Goal: Check status: Check status

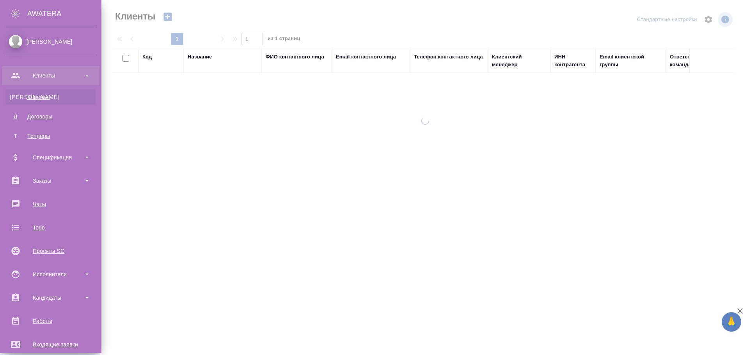
select select "RU"
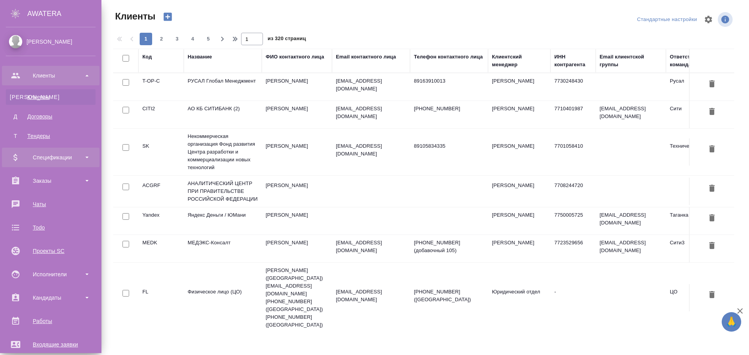
click at [63, 152] on div "Спецификации" at bounding box center [51, 158] width 90 height 12
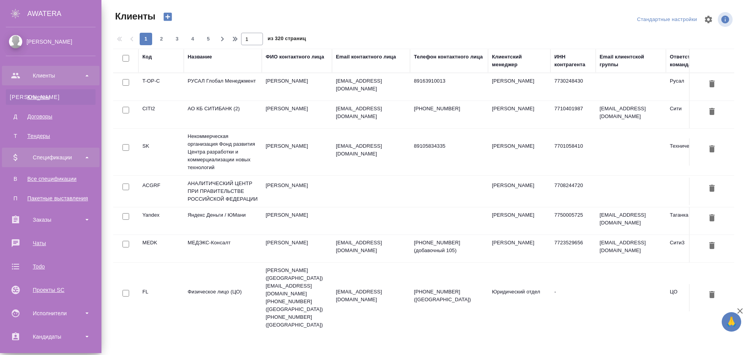
click at [63, 154] on div "Спецификации" at bounding box center [51, 158] width 90 height 12
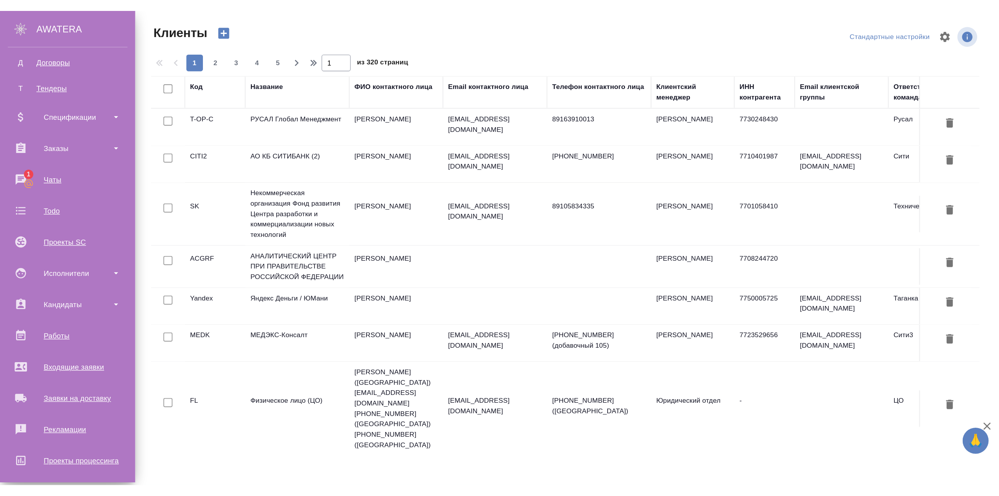
scroll to position [117, 0]
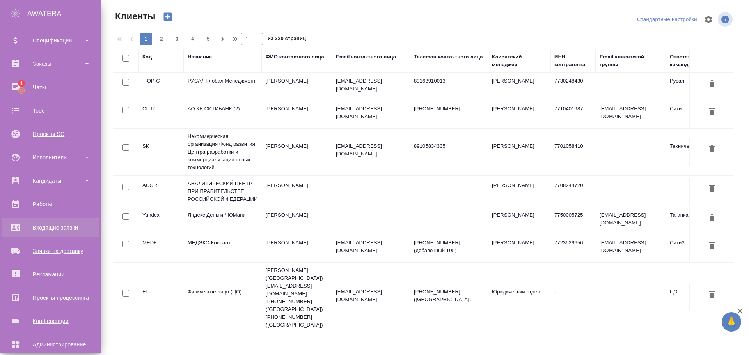
click at [66, 230] on div "Входящие заявки" at bounding box center [51, 228] width 90 height 12
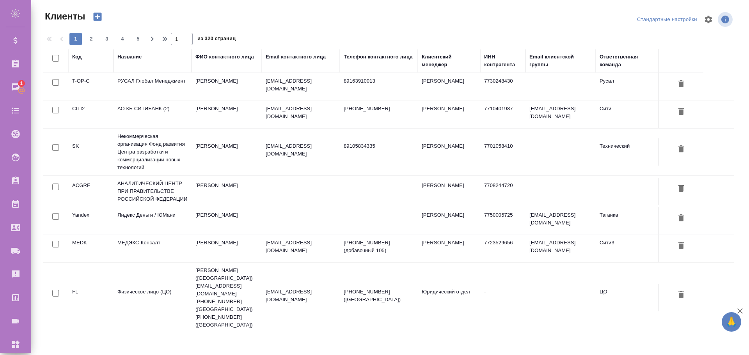
select select "RU"
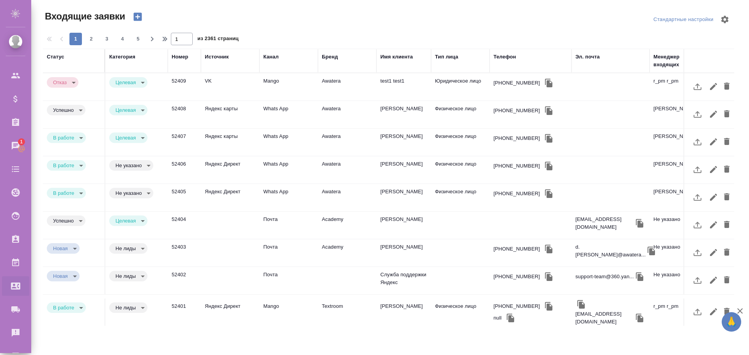
click at [176, 81] on td "52409" at bounding box center [184, 86] width 33 height 27
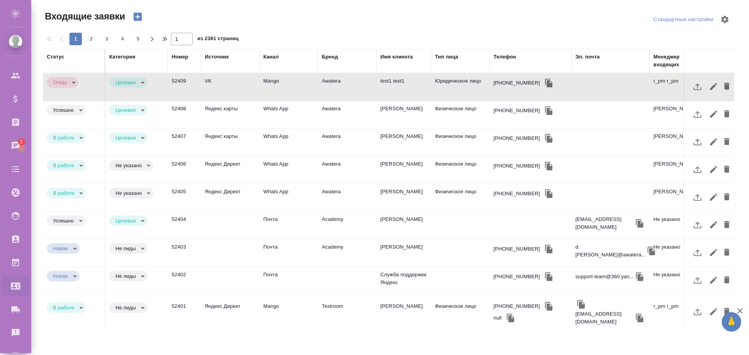
click at [176, 81] on td "52409" at bounding box center [184, 86] width 33 height 27
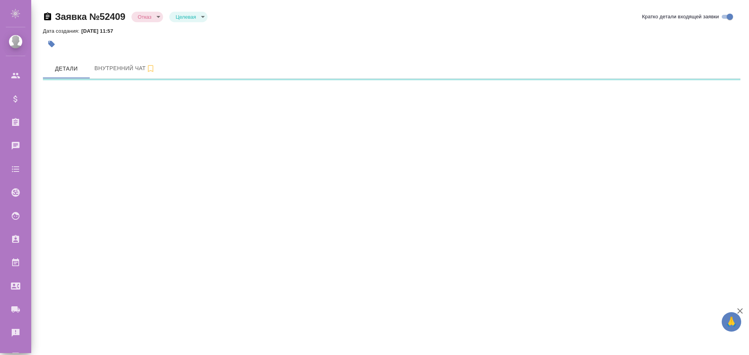
select select "RU"
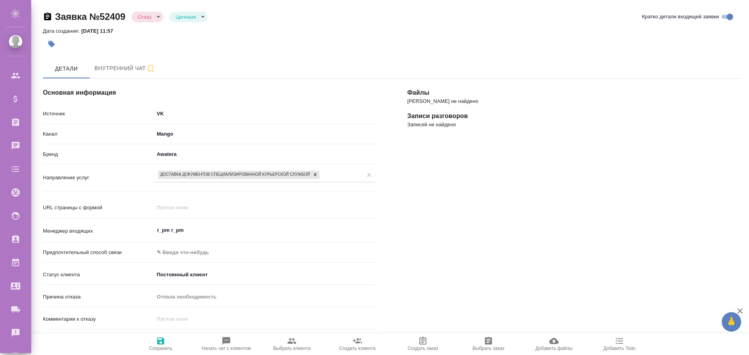
type textarea "x"
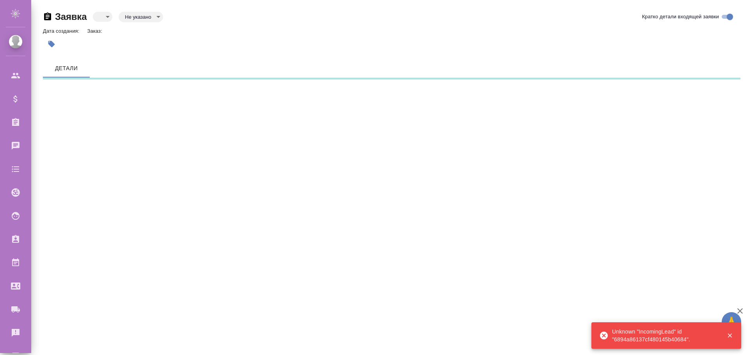
select select "RU"
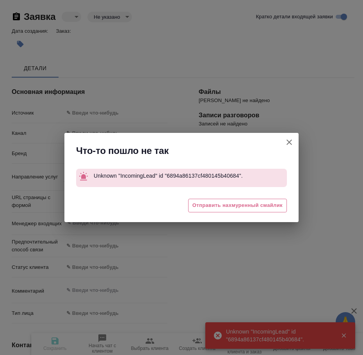
type textarea "x"
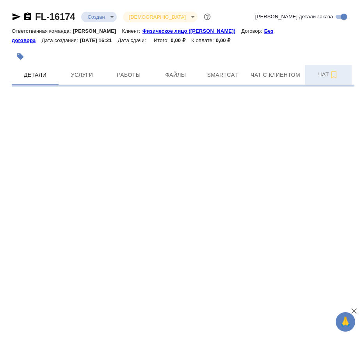
select select "RU"
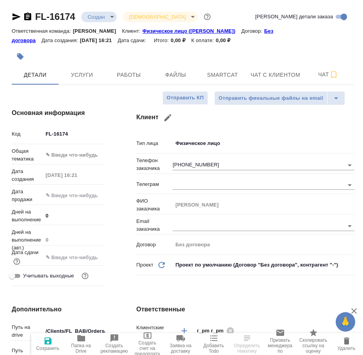
type textarea "x"
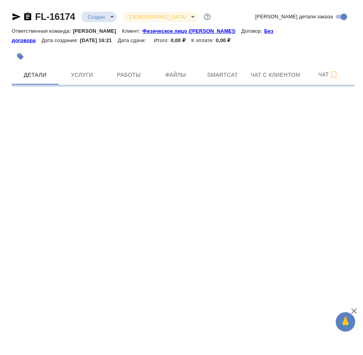
select select "RU"
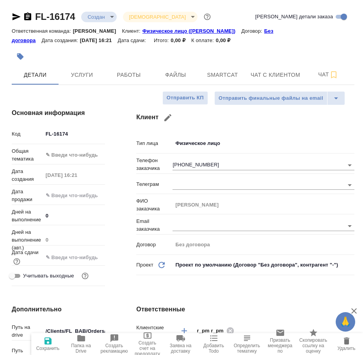
type textarea "x"
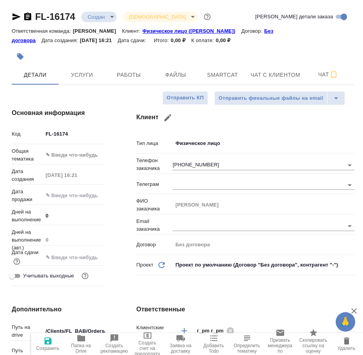
type textarea "x"
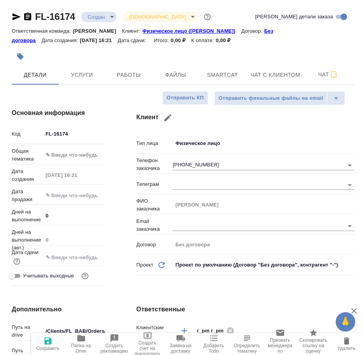
type textarea "x"
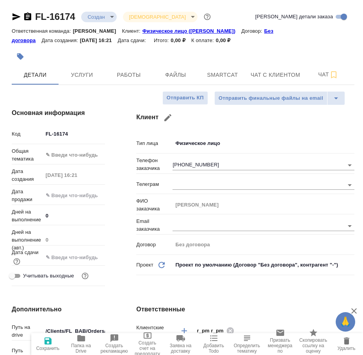
type textarea "x"
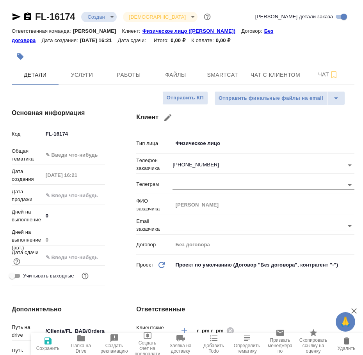
type textarea "x"
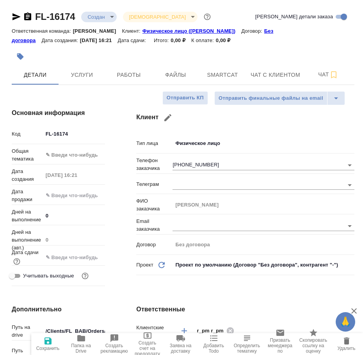
type textarea "x"
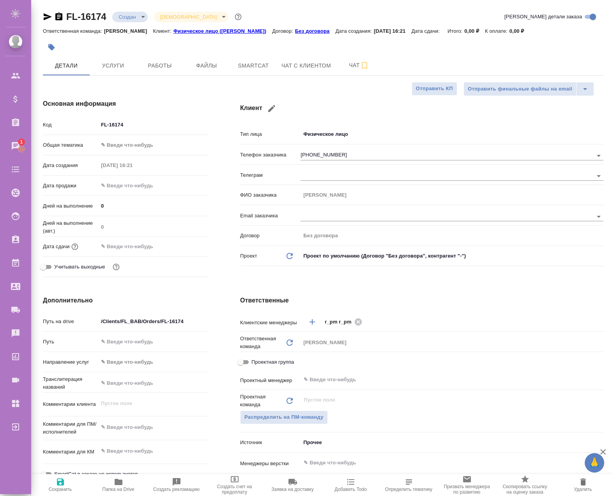
type textarea "x"
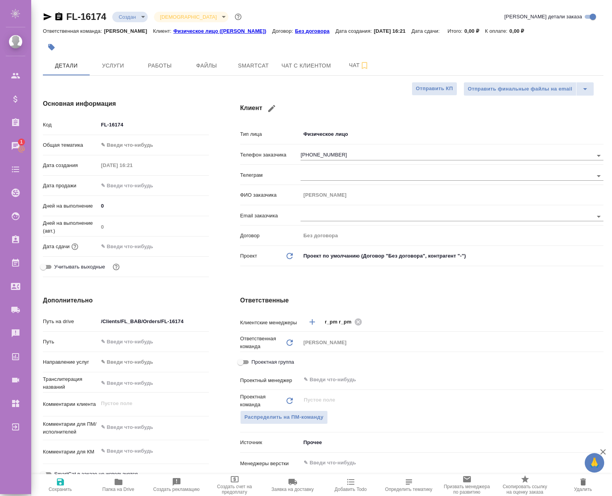
type textarea "x"
